Goal: Consume media (video, audio): Consume media (video, audio)

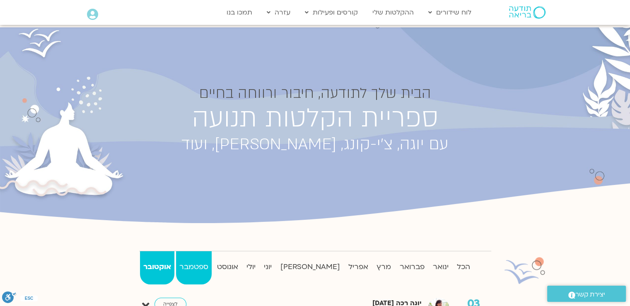
click at [208, 261] on strong "ספטמבר" at bounding box center [194, 267] width 36 height 12
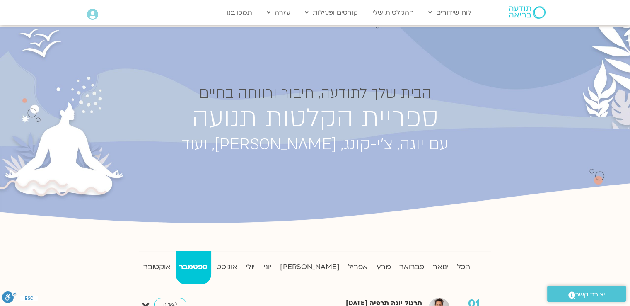
click at [204, 267] on strong "ספטמבר" at bounding box center [194, 267] width 36 height 12
click at [206, 265] on strong "ספטמבר" at bounding box center [194, 267] width 36 height 12
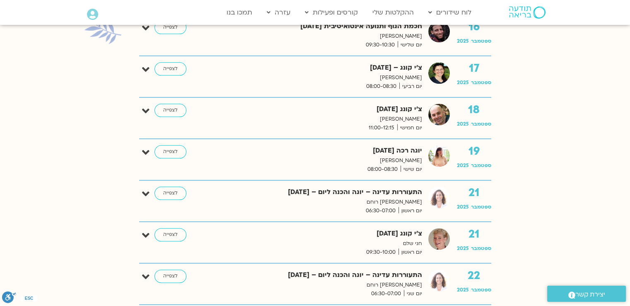
scroll to position [995, 0]
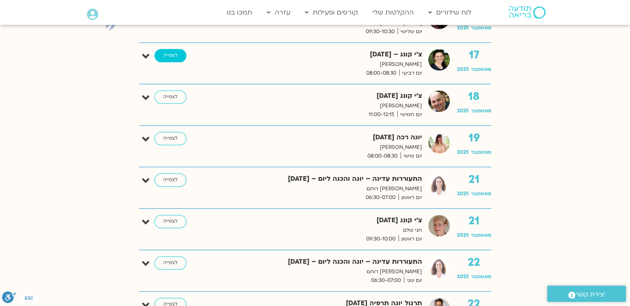
click at [162, 52] on link "לצפייה" at bounding box center [171, 55] width 32 height 13
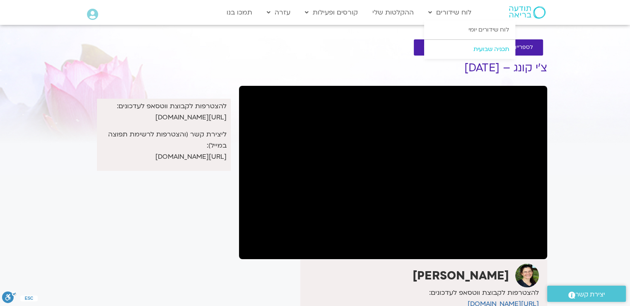
click at [439, 49] on link "תכניה שבועית" at bounding box center [469, 49] width 91 height 19
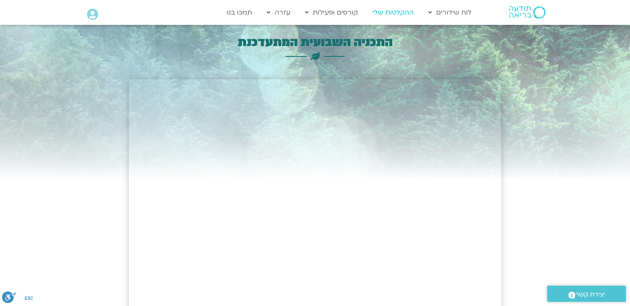
click at [391, 10] on link "ההקלטות שלי" at bounding box center [393, 13] width 50 height 16
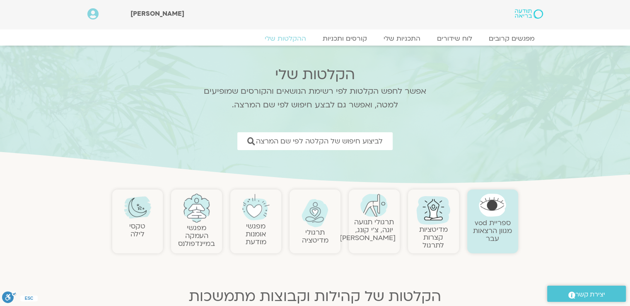
click at [380, 230] on link "תרגולי תנועה יוגה, צ׳י קונג, פלדנקרייז" at bounding box center [368, 229] width 56 height 25
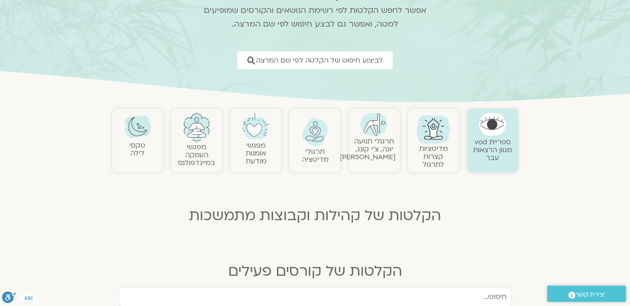
scroll to position [83, 0]
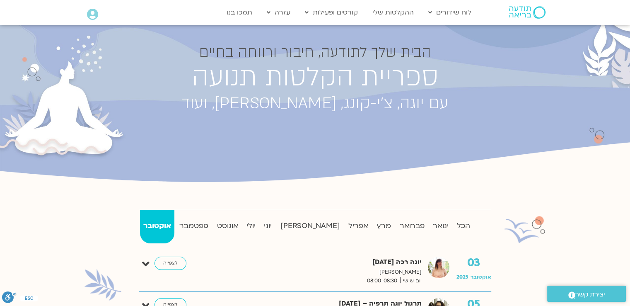
scroll to position [41, 0]
click at [204, 223] on strong "ספטמבר" at bounding box center [194, 225] width 36 height 12
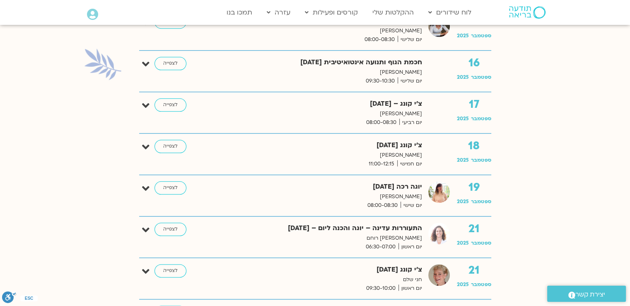
scroll to position [953, 0]
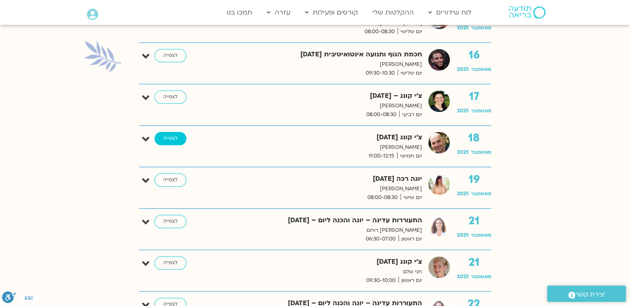
click at [169, 138] on link "לצפייה" at bounding box center [171, 138] width 32 height 13
